Goal: Check status: Check status

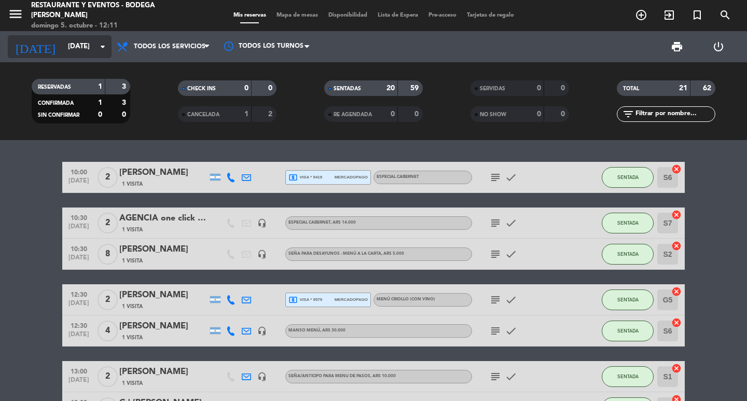
click at [99, 54] on input "[DATE]" at bounding box center [108, 46] width 91 height 19
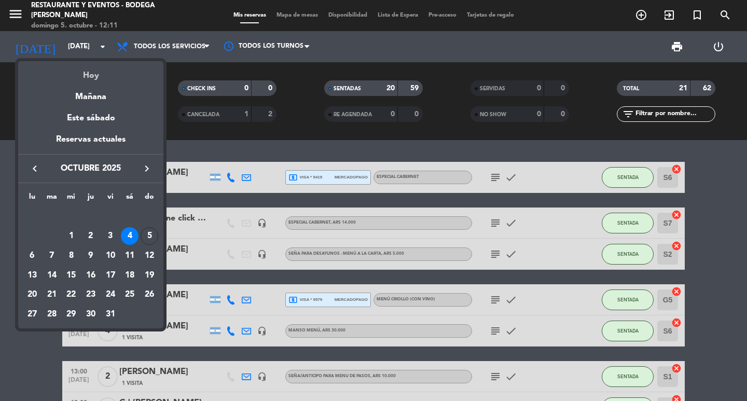
click at [100, 77] on div "Hoy" at bounding box center [90, 71] width 145 height 21
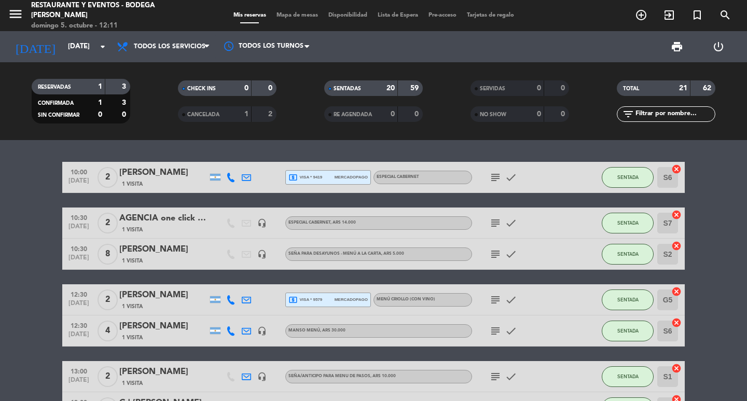
type input "[DATE]"
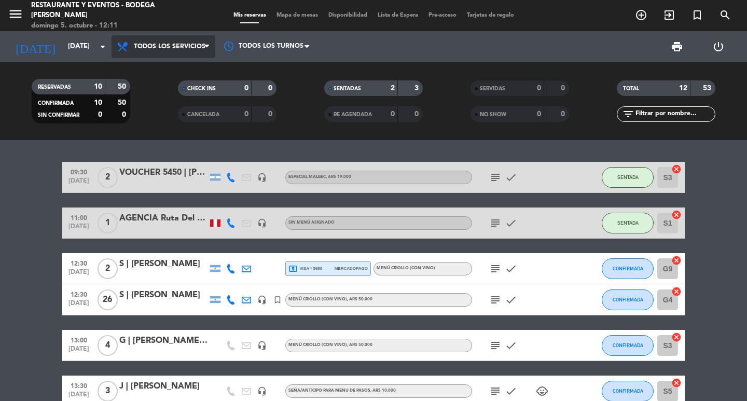
click at [194, 42] on span "Todos los servicios" at bounding box center [164, 46] width 104 height 23
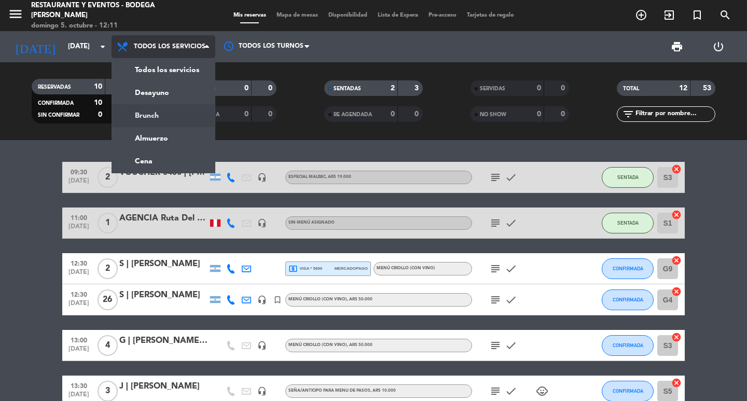
click at [176, 106] on div "menu Restaurante y Eventos - Bodega [PERSON_NAME][DATE] 5. octubre - 12:11 Mis …" at bounding box center [373, 70] width 747 height 140
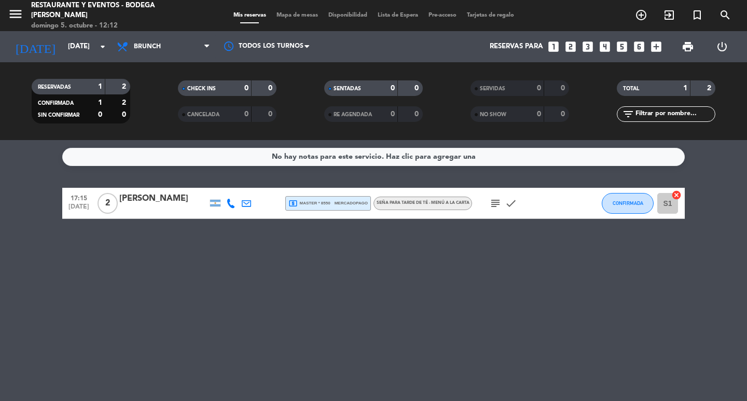
click at [488, 208] on span "subject" at bounding box center [496, 203] width 16 height 12
click at [492, 206] on icon "subject" at bounding box center [495, 203] width 12 height 12
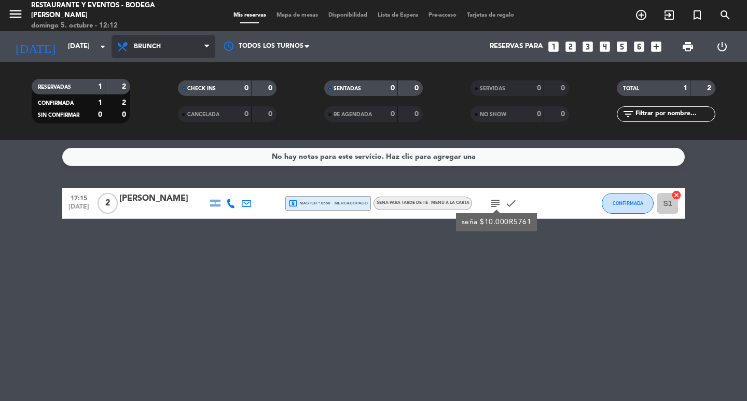
click at [170, 53] on span "Brunch" at bounding box center [164, 46] width 104 height 23
click at [180, 130] on div "menu Restaurante y Eventos - Bodega [PERSON_NAME][DATE] 5. octubre - 12:12 Mis …" at bounding box center [373, 70] width 747 height 140
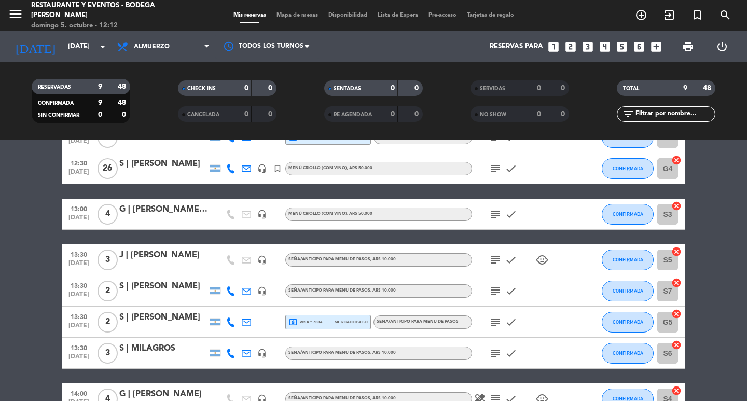
scroll to position [52, 0]
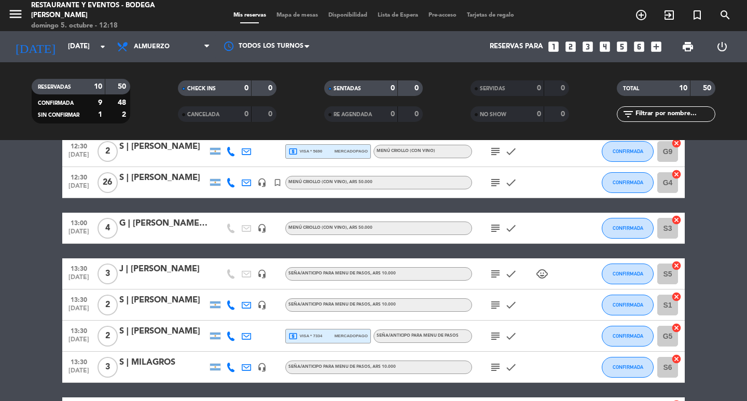
click at [495, 186] on icon "subject" at bounding box center [495, 182] width 12 height 12
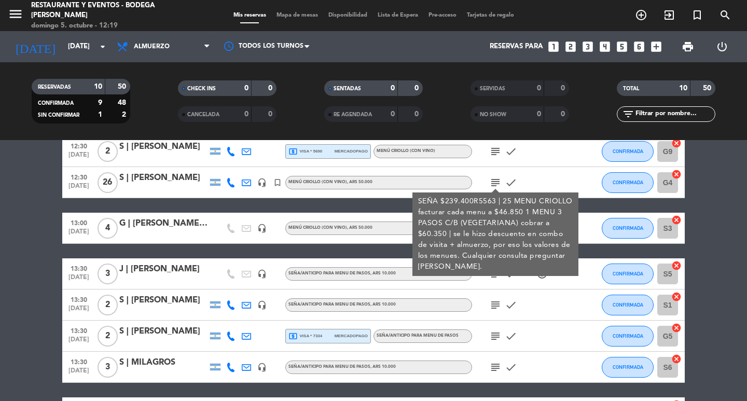
click at [495, 186] on icon "subject" at bounding box center [495, 182] width 12 height 12
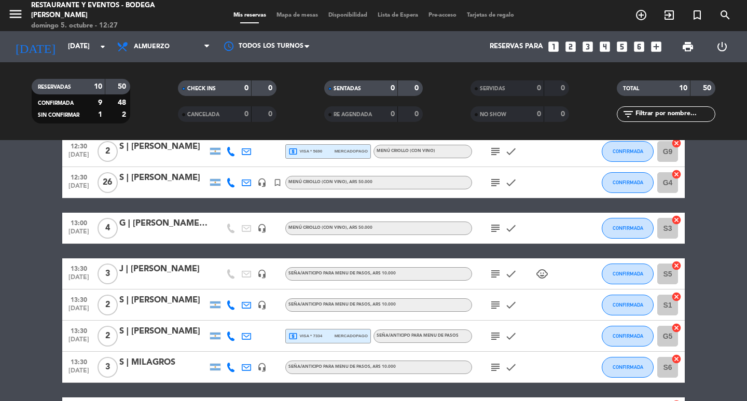
click at [494, 184] on icon "subject" at bounding box center [495, 182] width 12 height 12
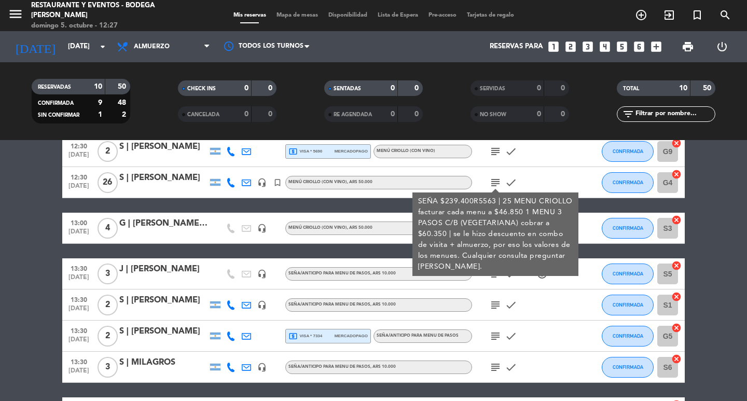
click at [0, 229] on bookings-row "12:30 [DATE] 2 S | [PERSON_NAME] local_atm visa * 5690 mercadopago MENÚ CRIOLLO…" at bounding box center [373, 313] width 747 height 355
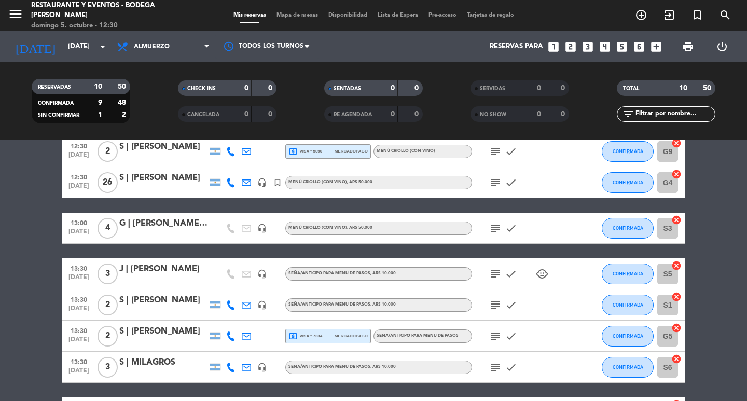
scroll to position [0, 0]
